Goal: Communication & Community: Participate in discussion

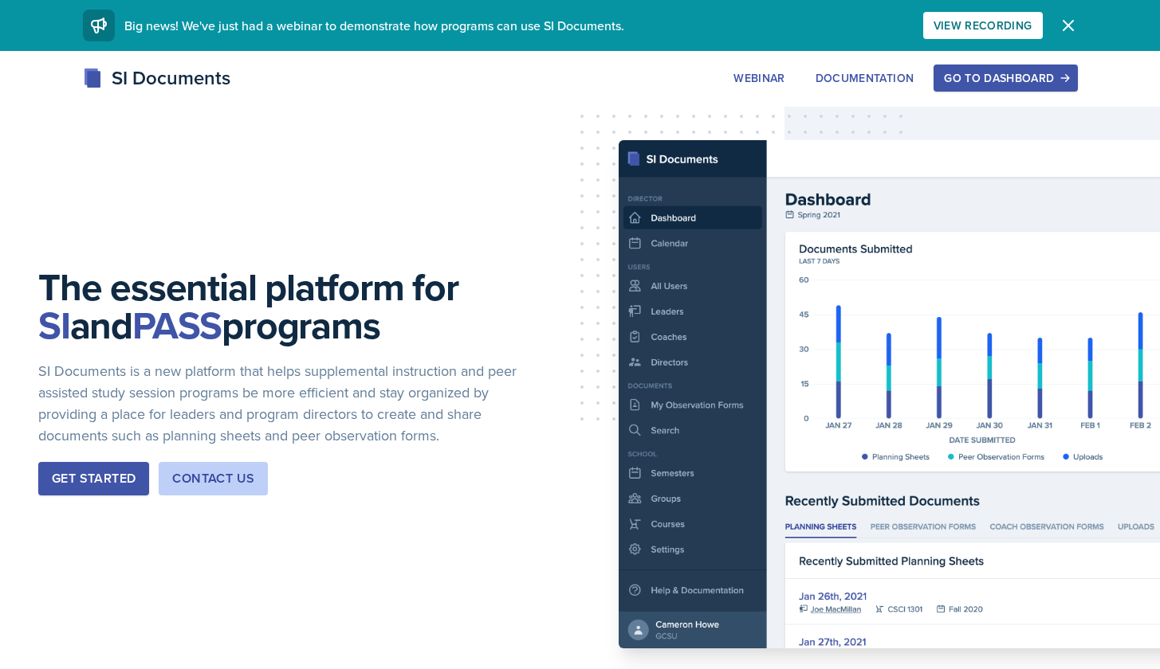
click at [986, 76] on div "Go to Dashboard" at bounding box center [1005, 78] width 123 height 13
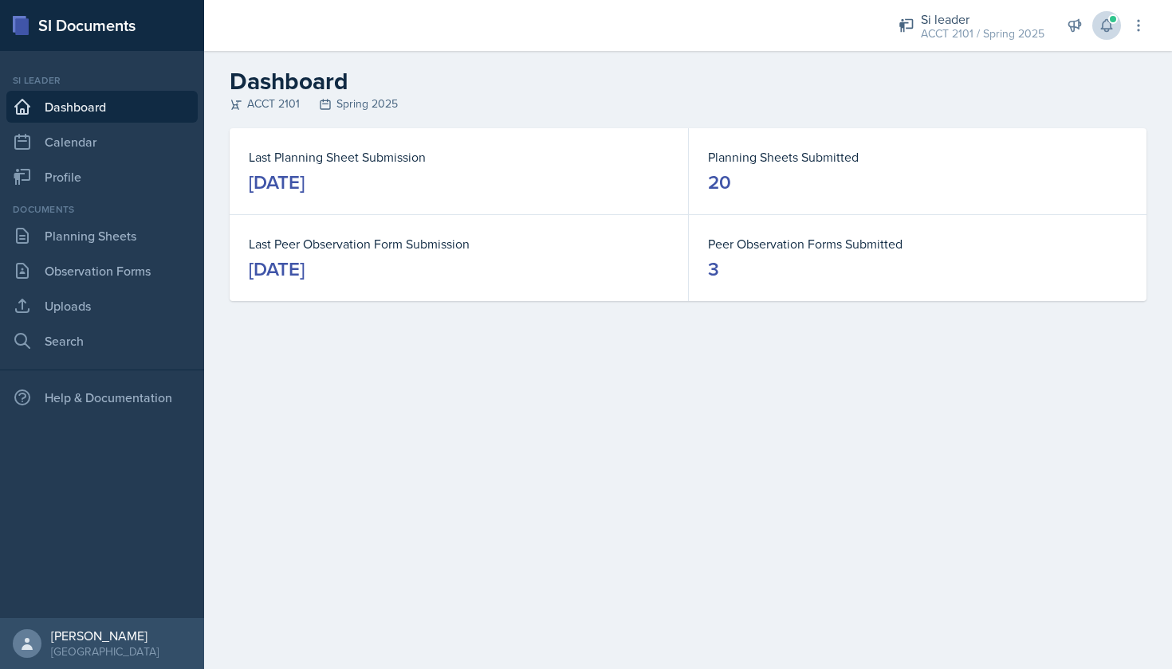
click at [1109, 28] on icon at bounding box center [1106, 26] width 16 height 16
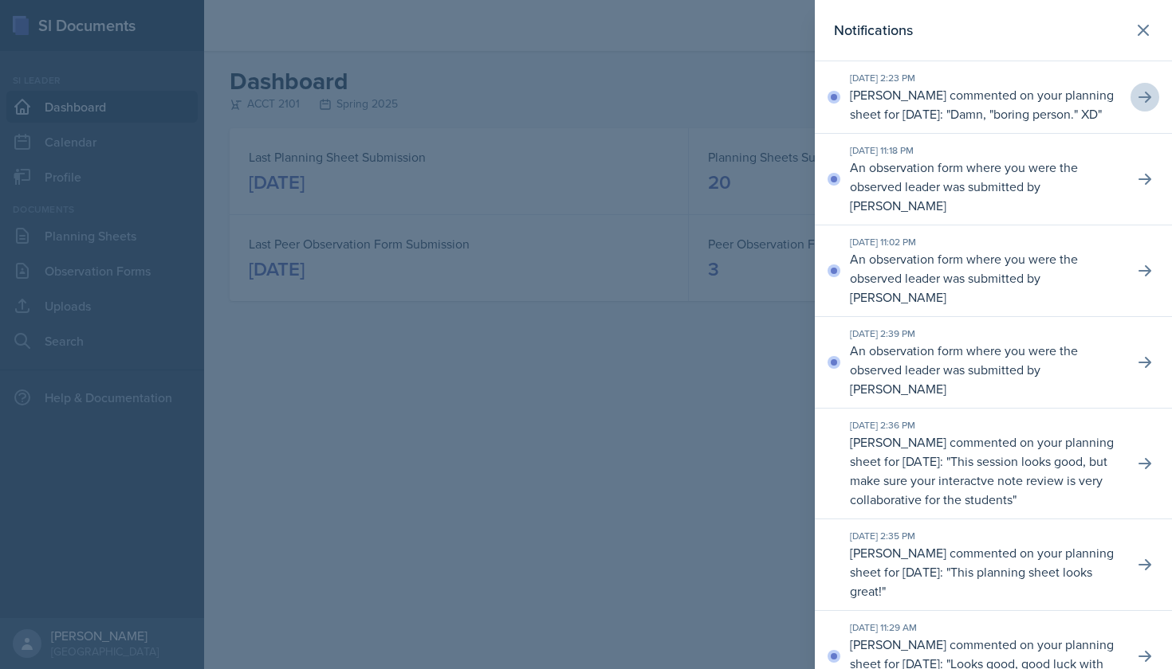
click at [1136, 105] on icon at bounding box center [1144, 97] width 16 height 16
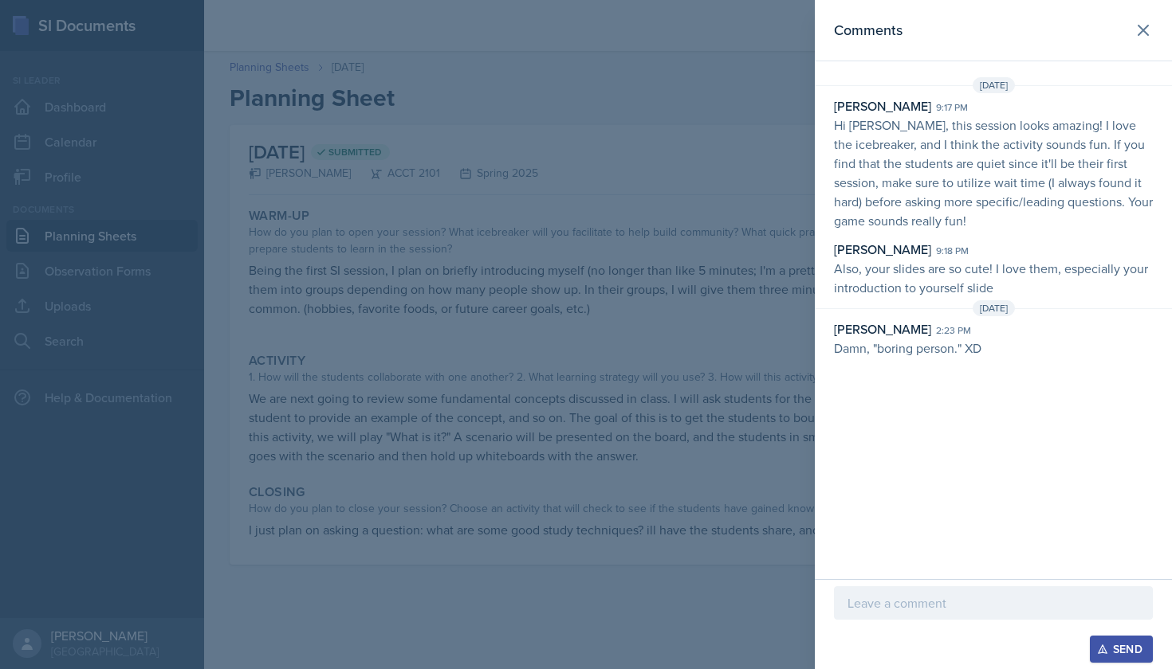
click at [804, 198] on div at bounding box center [586, 334] width 1172 height 669
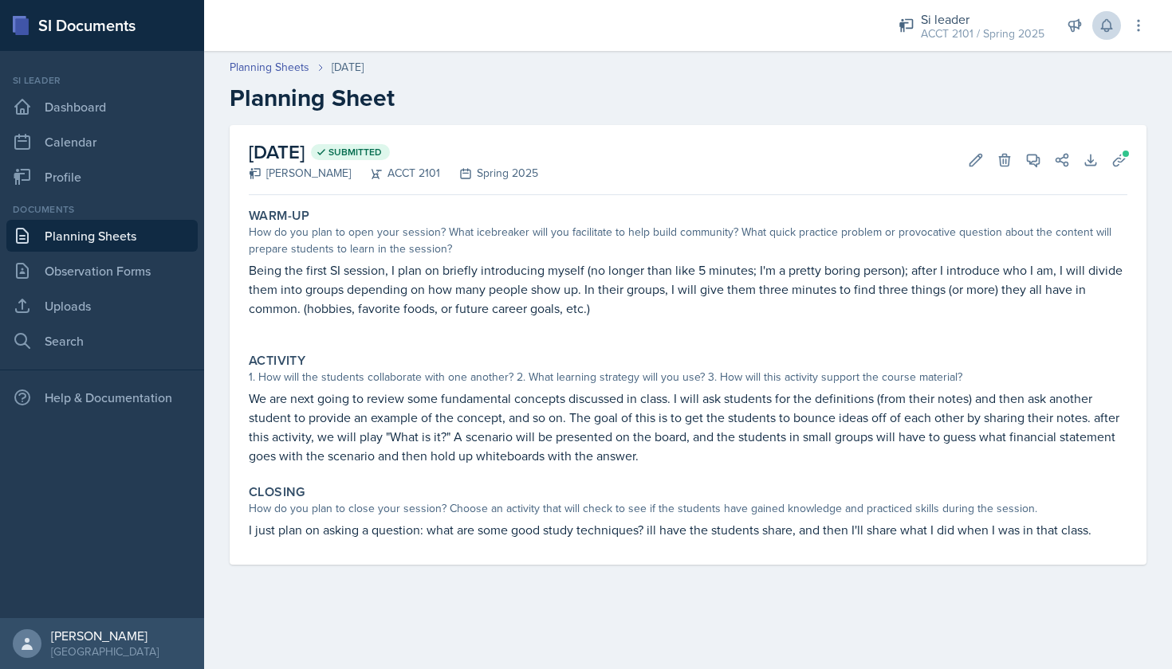
click at [1107, 33] on icon at bounding box center [1106, 26] width 16 height 16
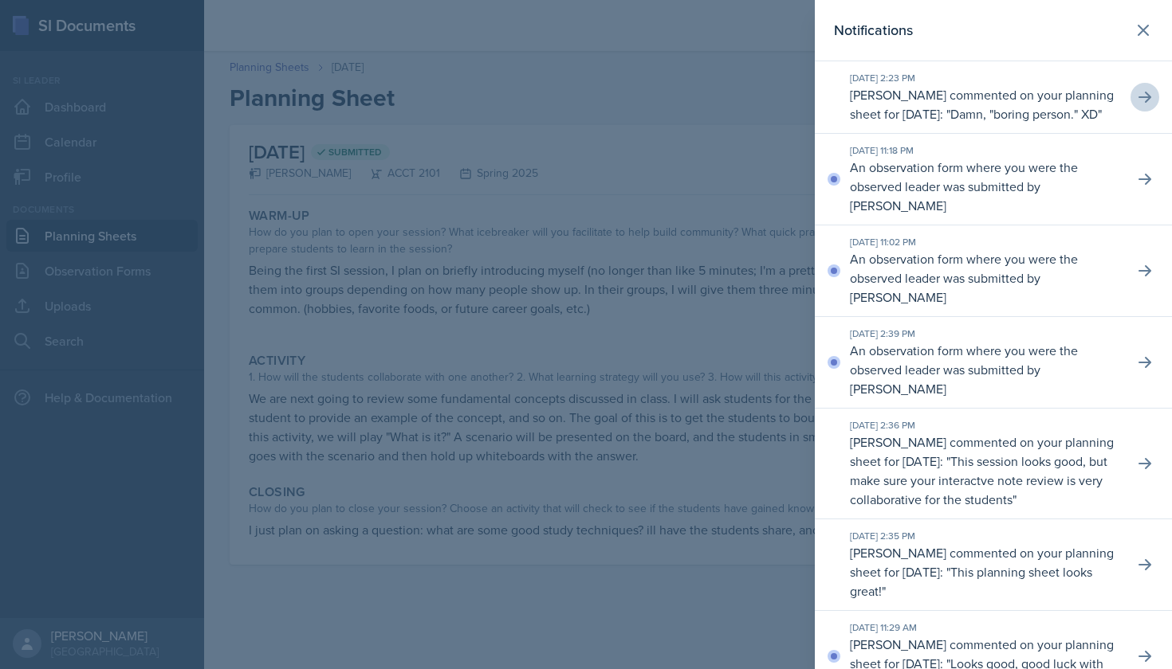
click at [1138, 103] on icon at bounding box center [1144, 97] width 13 height 11
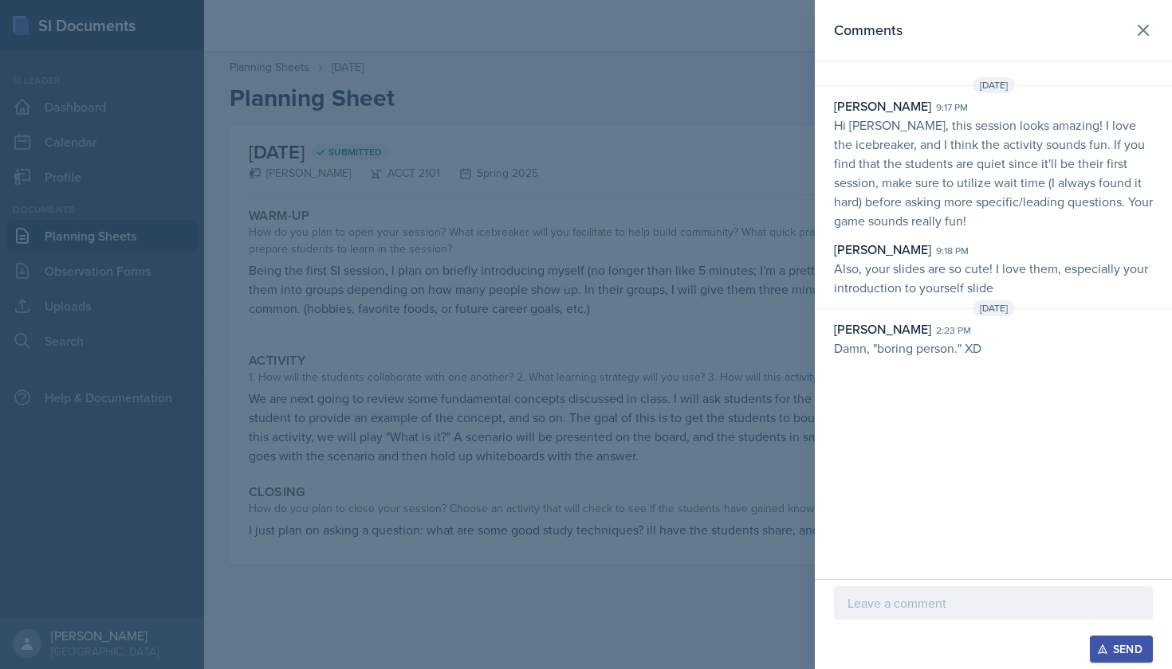
click at [1042, 158] on p "Hi [PERSON_NAME], this session looks amazing! I love the icebreaker, and I thin…" at bounding box center [993, 173] width 319 height 115
click at [899, 342] on p "Damn, "boring person." XD" at bounding box center [993, 348] width 319 height 19
click at [1141, 32] on icon at bounding box center [1143, 31] width 10 height 10
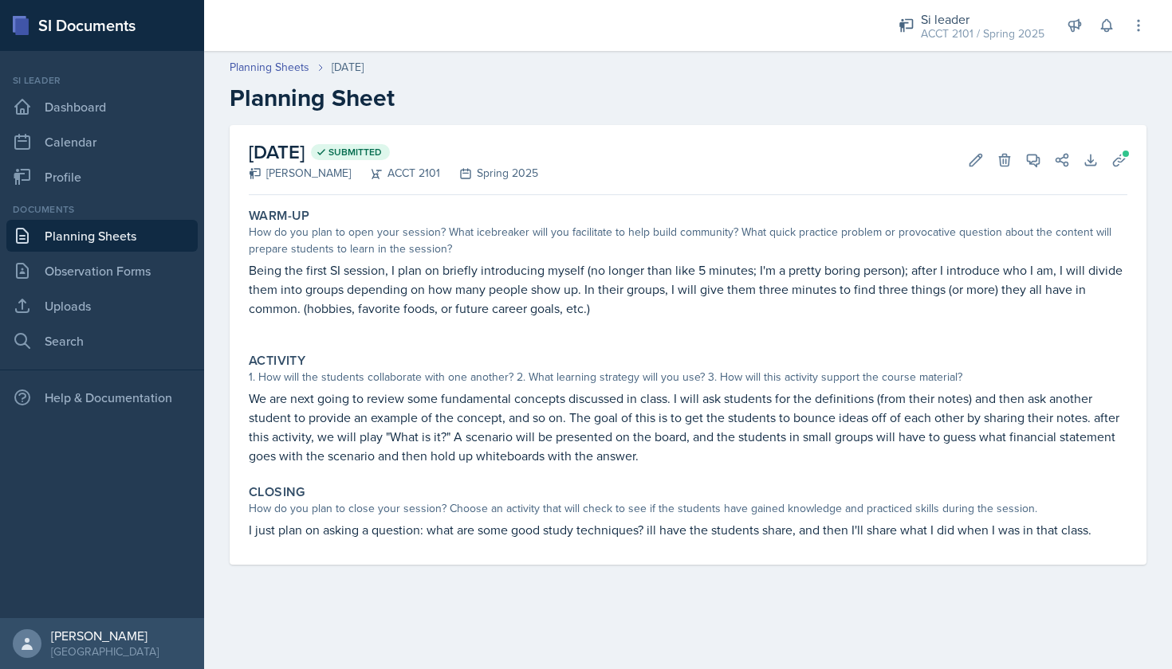
click at [92, 234] on link "Planning Sheets" at bounding box center [101, 236] width 191 height 32
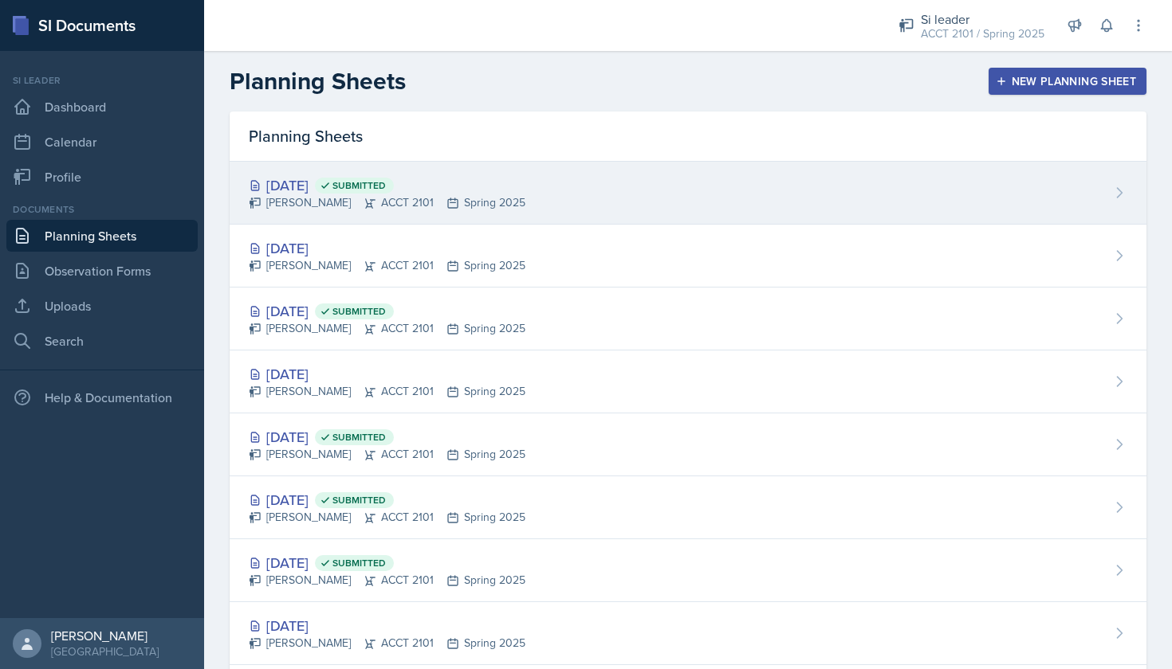
click at [552, 191] on div "[DATE] Submitted [PERSON_NAME] ACCT 2101 Spring 2025" at bounding box center [688, 193] width 917 height 63
